Goal: Information Seeking & Learning: Learn about a topic

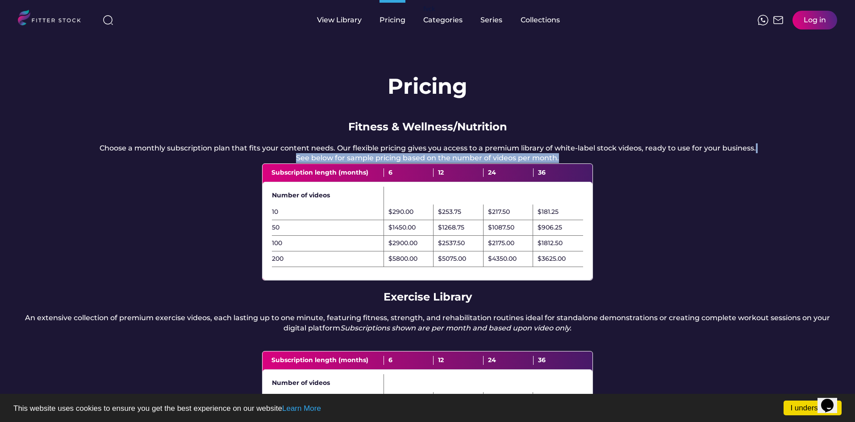
drag, startPoint x: 855, startPoint y: 138, endPoint x: 857, endPoint y: 200, distance: 62.1
click at [855, 200] on html "I understand! This website uses cookies to ensure you get the best experience o…" at bounding box center [427, 211] width 855 height 422
click at [708, 231] on div "Pricing Fitness & Wellness/Nutrition Choose a monthly subscription plan that fi…" at bounding box center [427, 295] width 855 height 511
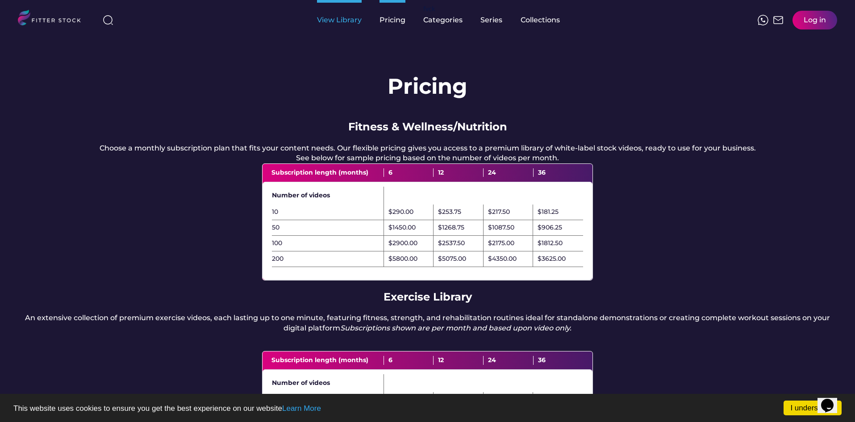
click at [354, 26] on div "View Library" at bounding box center [339, 20] width 45 height 40
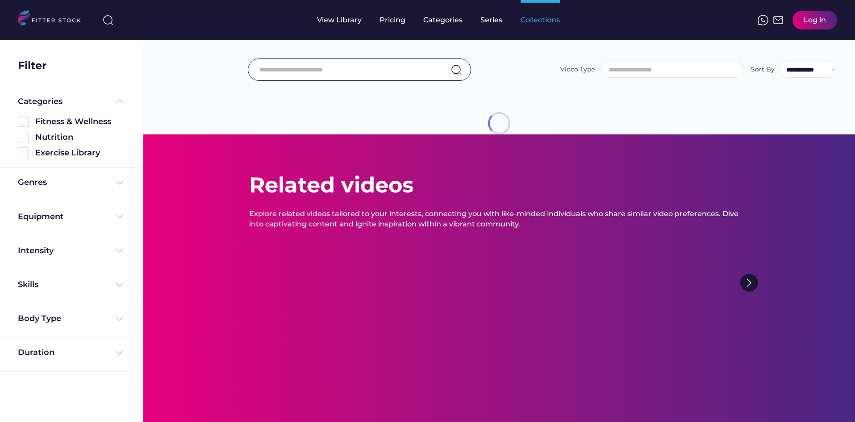
select select
select select "**********"
click at [536, 18] on div "Collections" at bounding box center [540, 20] width 39 height 10
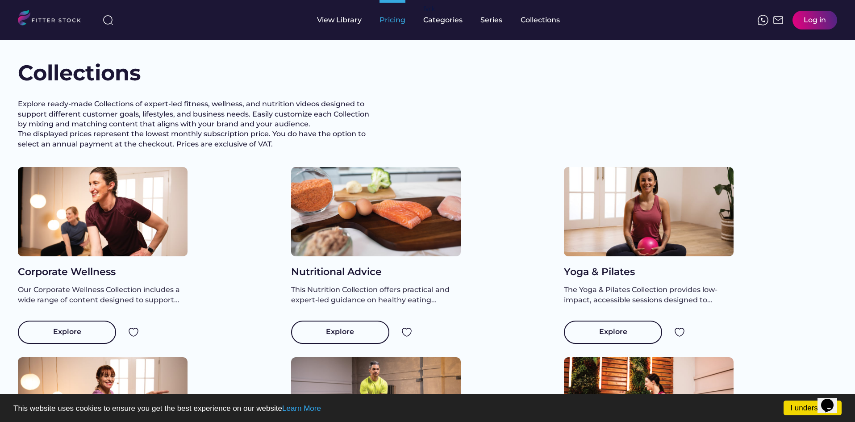
click at [387, 26] on div "Pricing" at bounding box center [393, 20] width 26 height 40
